Goal: Information Seeking & Learning: Learn about a topic

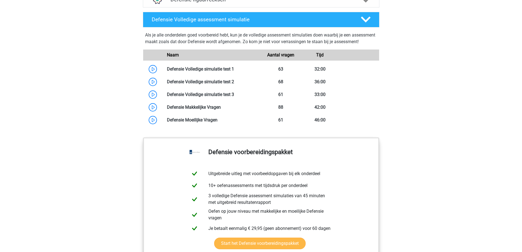
scroll to position [497, 0]
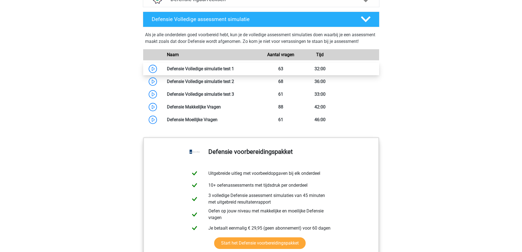
click at [234, 71] on link at bounding box center [234, 68] width 0 height 5
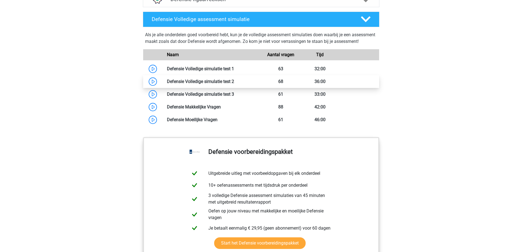
click at [234, 84] on link at bounding box center [234, 81] width 0 height 5
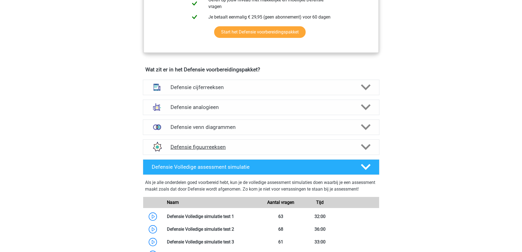
scroll to position [359, 0]
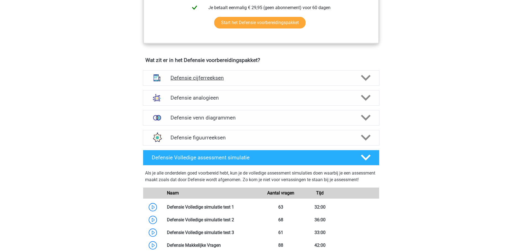
click at [196, 72] on div "Defensie cijferreeksen" at bounding box center [261, 77] width 236 height 15
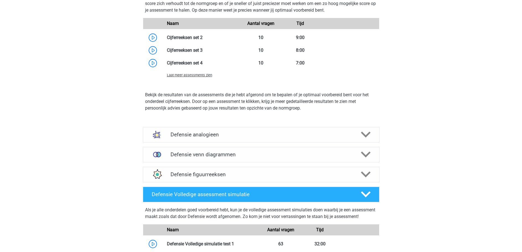
scroll to position [635, 0]
click at [195, 135] on h4 "Defensie analogieen" at bounding box center [260, 134] width 181 height 6
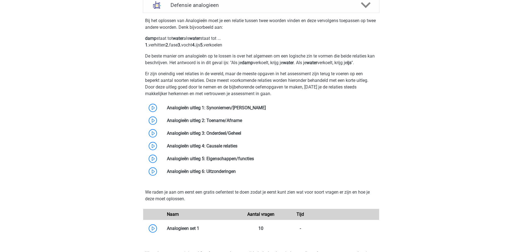
scroll to position [746, 0]
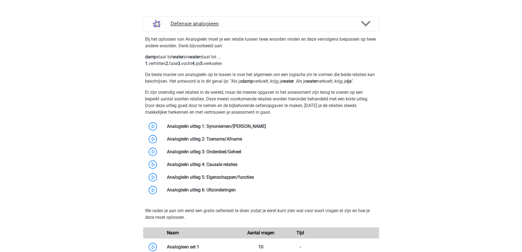
click at [375, 24] on div "Defensie analogieen" at bounding box center [261, 23] width 236 height 15
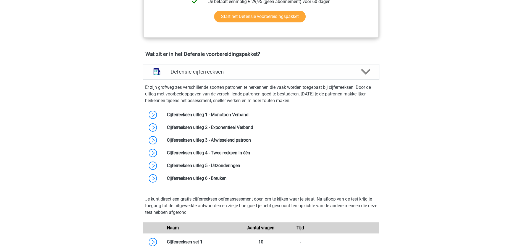
scroll to position [359, 0]
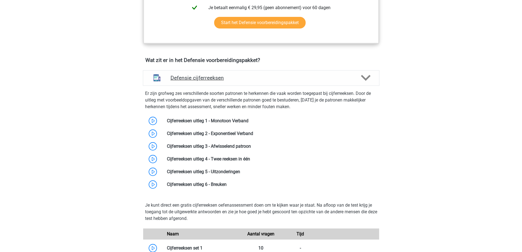
click at [364, 78] on polygon at bounding box center [366, 78] width 10 height 6
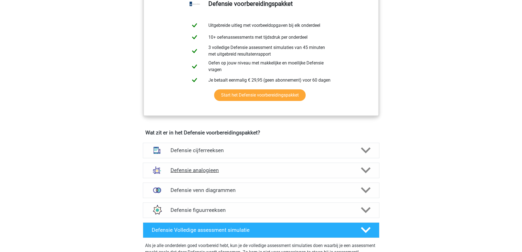
scroll to position [304, 0]
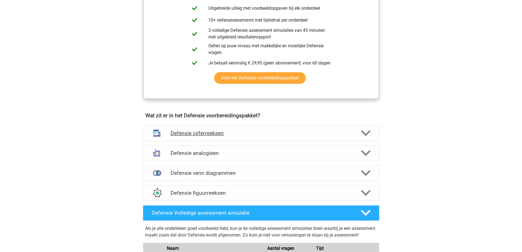
click at [373, 135] on div at bounding box center [364, 133] width 19 height 10
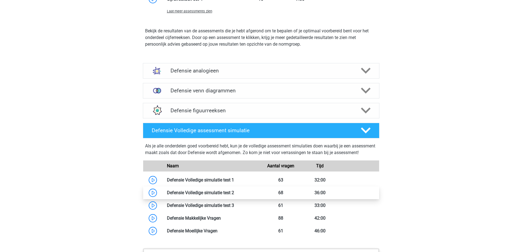
scroll to position [718, 0]
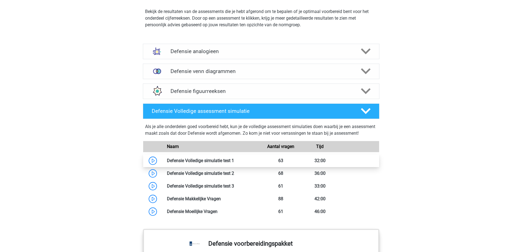
click at [234, 163] on link at bounding box center [234, 160] width 0 height 5
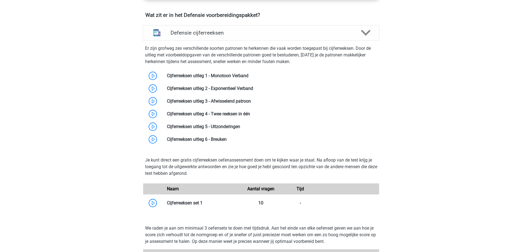
scroll to position [414, 0]
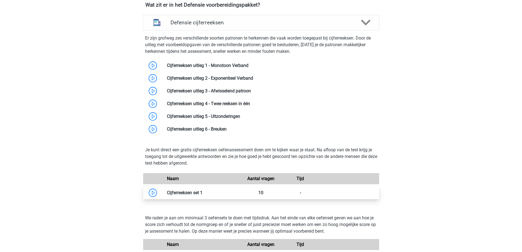
click at [202, 194] on link at bounding box center [202, 192] width 0 height 5
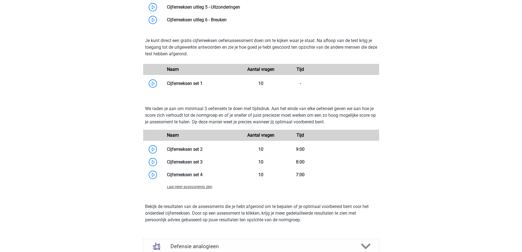
scroll to position [525, 0]
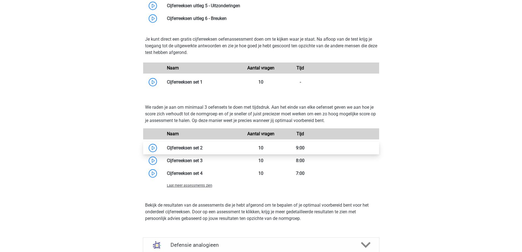
click at [202, 150] on link at bounding box center [202, 147] width 0 height 5
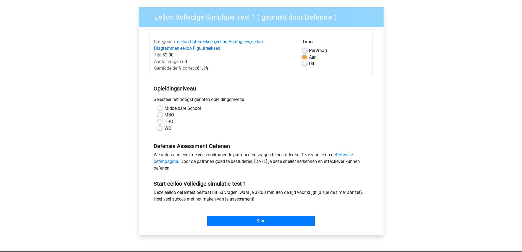
scroll to position [28, 0]
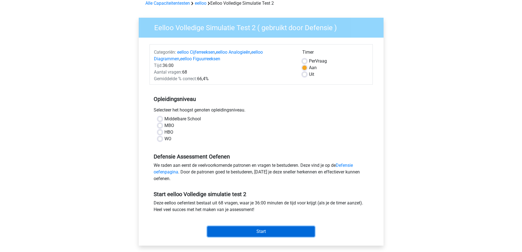
click at [215, 234] on input "Start" at bounding box center [260, 231] width 107 height 10
click at [164, 140] on label "WO" at bounding box center [167, 138] width 7 height 7
click at [161, 140] on input "WO" at bounding box center [160, 138] width 4 height 6
radio input "true"
click at [238, 228] on input "Start" at bounding box center [260, 231] width 107 height 10
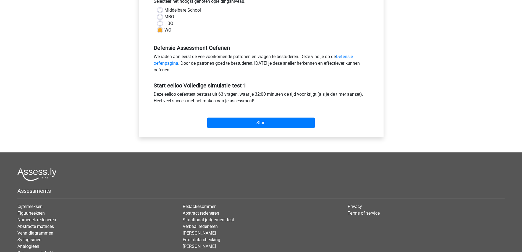
scroll to position [138, 0]
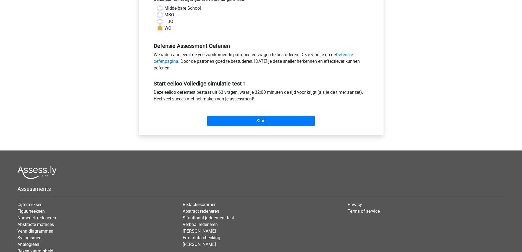
click at [259, 111] on div "Start" at bounding box center [260, 116] width 223 height 19
click at [260, 120] on input "Start" at bounding box center [260, 120] width 107 height 10
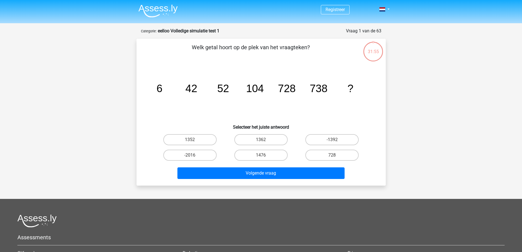
drag, startPoint x: 364, startPoint y: 58, endPoint x: 369, endPoint y: 49, distance: 10.3
click at [383, 30] on div "31:55" at bounding box center [383, 30] width 0 height 0
click at [369, 49] on div "31:55" at bounding box center [373, 48] width 21 height 14
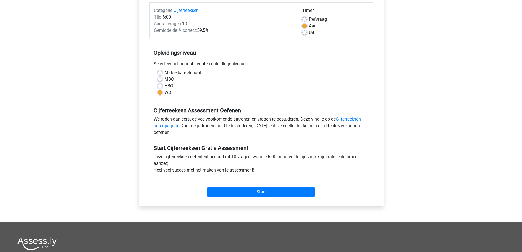
scroll to position [138, 0]
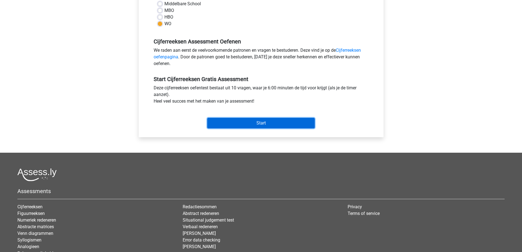
click at [273, 122] on input "Start" at bounding box center [260, 123] width 107 height 10
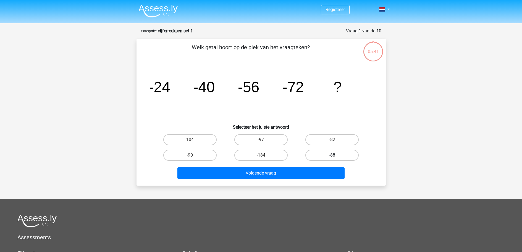
click at [330, 155] on label "-88" at bounding box center [331, 154] width 53 height 11
click at [332, 155] on input "-88" at bounding box center [334, 157] width 4 height 4
radio input "true"
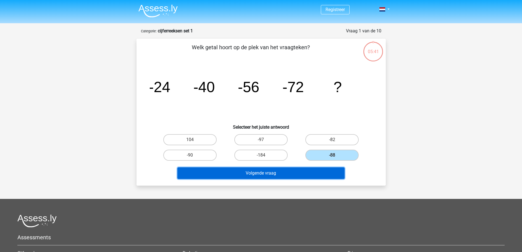
click at [304, 171] on button "Volgende vraag" at bounding box center [260, 173] width 167 height 12
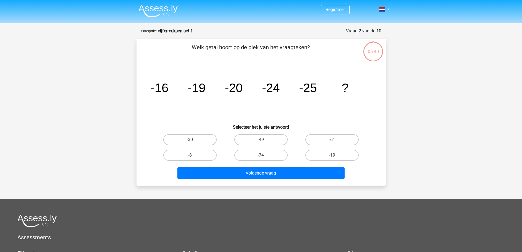
scroll to position [28, 0]
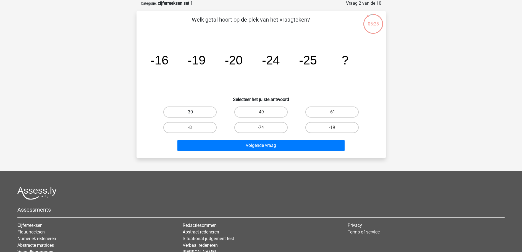
click at [207, 111] on label "-30" at bounding box center [189, 111] width 53 height 11
click at [193, 112] on input "-30" at bounding box center [192, 114] width 4 height 4
radio input "true"
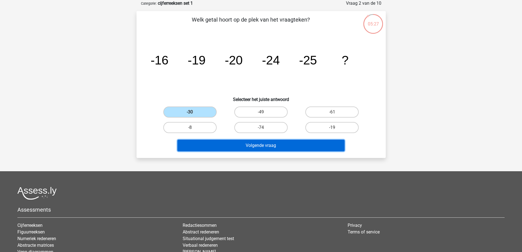
click at [215, 142] on button "Volgende vraag" at bounding box center [260, 145] width 167 height 12
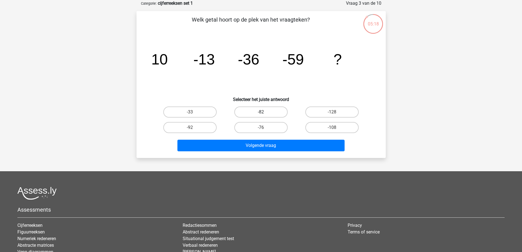
click at [257, 109] on label "-82" at bounding box center [260, 111] width 53 height 11
click at [261, 112] on input "-82" at bounding box center [263, 114] width 4 height 4
radio input "true"
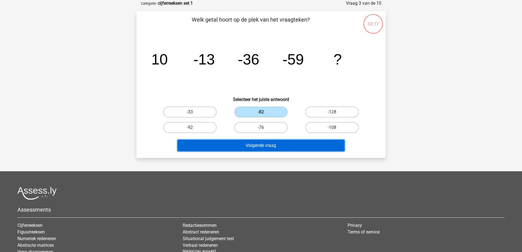
click at [245, 143] on button "Volgende vraag" at bounding box center [260, 145] width 167 height 12
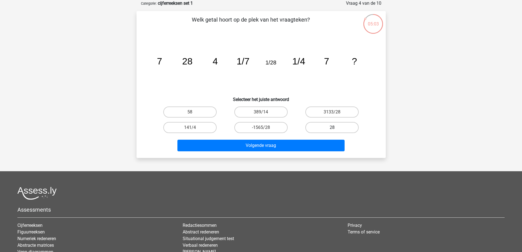
click at [322, 128] on label "28" at bounding box center [331, 127] width 53 height 11
click at [332, 128] on input "28" at bounding box center [334, 129] width 4 height 4
radio input "true"
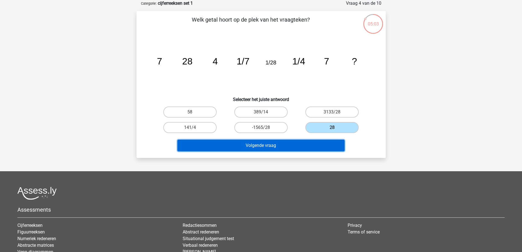
click at [312, 146] on button "Volgende vraag" at bounding box center [260, 145] width 167 height 12
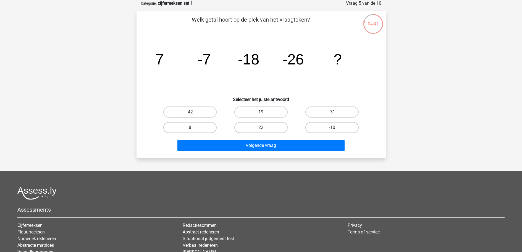
click at [322, 112] on label "-31" at bounding box center [331, 111] width 53 height 11
click at [332, 112] on input "-31" at bounding box center [334, 114] width 4 height 4
radio input "true"
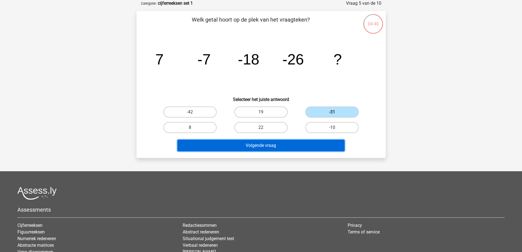
click at [313, 144] on button "Volgende vraag" at bounding box center [260, 145] width 167 height 12
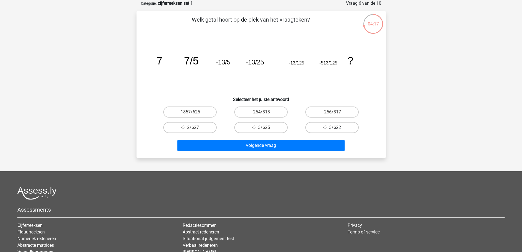
click at [334, 127] on label "-513/622" at bounding box center [331, 127] width 53 height 11
click at [334, 127] on input "-513/622" at bounding box center [334, 129] width 4 height 4
radio input "true"
click at [298, 125] on div "-513/622" at bounding box center [331, 127] width 71 height 15
click at [272, 126] on label "-513/625" at bounding box center [260, 127] width 53 height 11
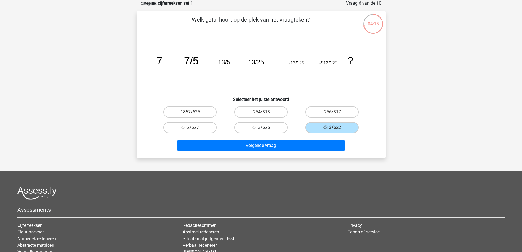
click at [264, 127] on input "-513/625" at bounding box center [263, 129] width 4 height 4
radio input "true"
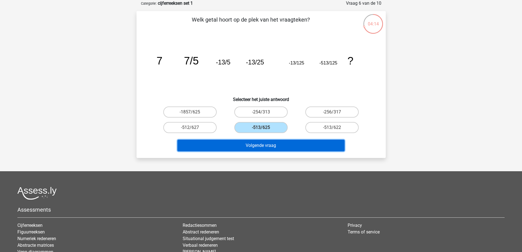
click at [276, 147] on button "Volgende vraag" at bounding box center [260, 145] width 167 height 12
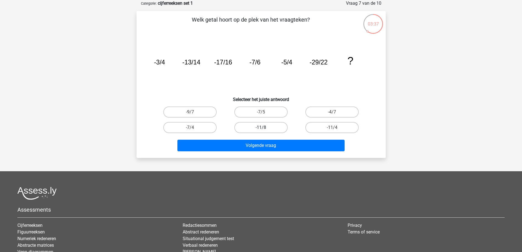
click at [267, 131] on label "-11/8" at bounding box center [260, 127] width 53 height 11
click at [264, 131] on input "-11/8" at bounding box center [263, 129] width 4 height 4
radio input "true"
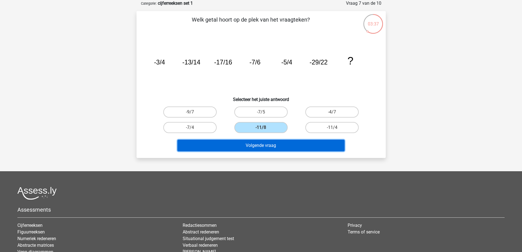
click at [270, 147] on button "Volgende vraag" at bounding box center [260, 145] width 167 height 12
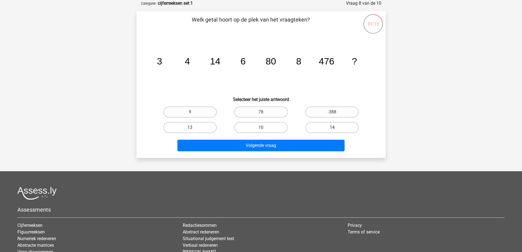
click at [340, 127] on label "14" at bounding box center [331, 127] width 53 height 11
click at [336, 127] on input "14" at bounding box center [334, 129] width 4 height 4
radio input "true"
click at [297, 118] on div "-388" at bounding box center [331, 111] width 71 height 15
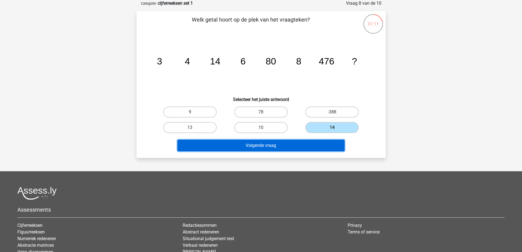
click at [301, 146] on button "Volgende vraag" at bounding box center [260, 145] width 167 height 12
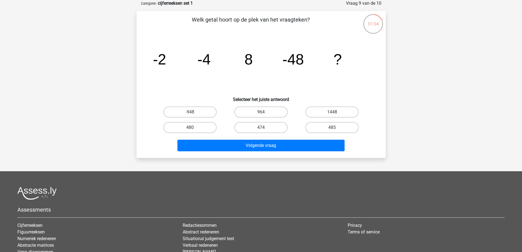
click at [106, 149] on div "Registreer Nederlands English" at bounding box center [261, 144] width 522 height 344
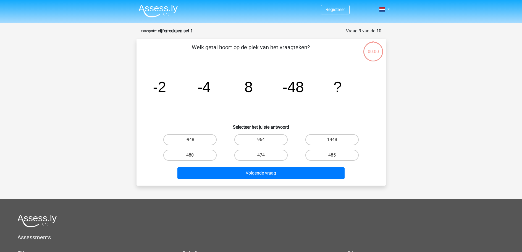
scroll to position [28, 0]
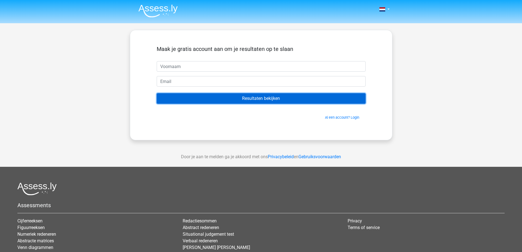
click at [283, 97] on input "Resultaten bekijken" at bounding box center [261, 98] width 209 height 10
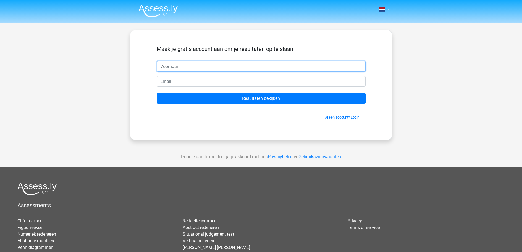
drag, startPoint x: 265, startPoint y: 67, endPoint x: 263, endPoint y: 62, distance: 5.0
click at [265, 67] on input "text" at bounding box center [261, 66] width 209 height 10
type input "Nelly"
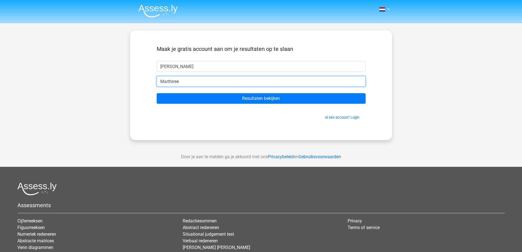
type input "Marthireezigt@hotmail.com"
click at [157, 93] on input "Resultaten bekijken" at bounding box center [261, 98] width 209 height 10
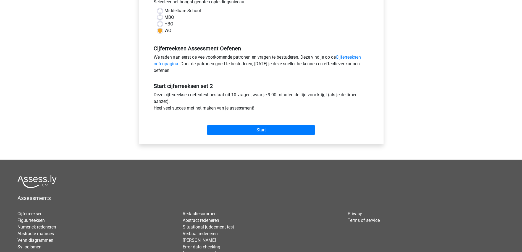
scroll to position [138, 0]
